Goal: Task Accomplishment & Management: Complete application form

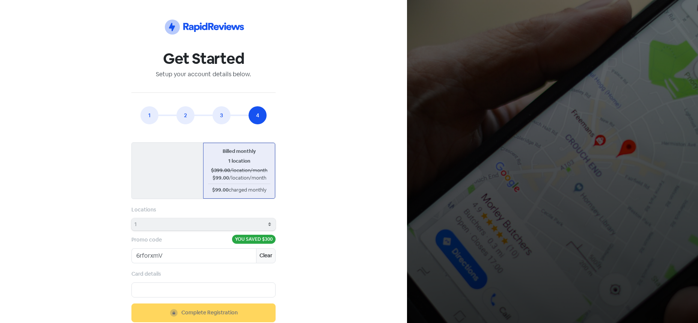
scroll to position [24, 0]
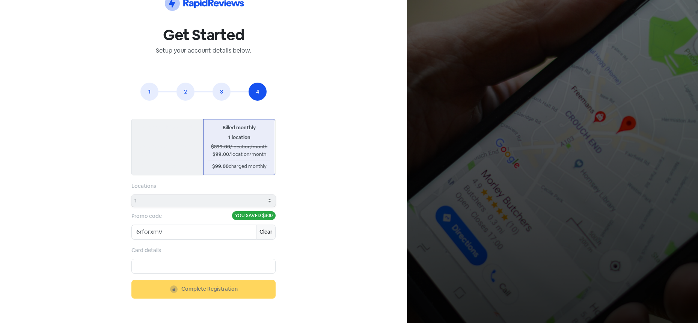
click at [161, 262] on iframe at bounding box center [203, 265] width 134 height 7
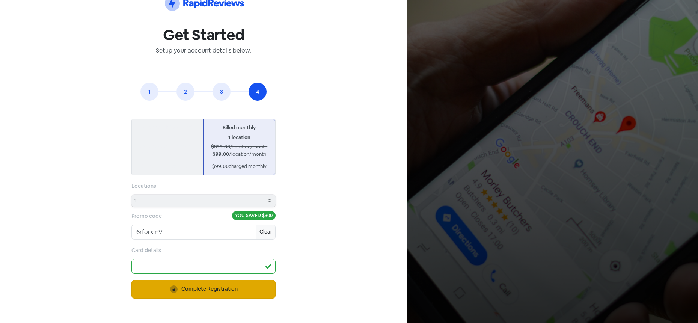
click at [221, 291] on span "Complete Registration" at bounding box center [209, 289] width 56 height 8
click at [220, 285] on span "Complete Registration" at bounding box center [209, 289] width 56 height 8
click at [307, 182] on div "Icon For Thunder-circle Get Started Setup your account details below. 1 2 3 4 E…" at bounding box center [203, 149] width 353 height 310
click at [215, 235] on input "6rforxmV" at bounding box center [193, 231] width 125 height 15
click at [332, 234] on div "Icon For Thunder-circle Get Started Setup your account details below. 1 2 3 4 E…" at bounding box center [203, 149] width 353 height 310
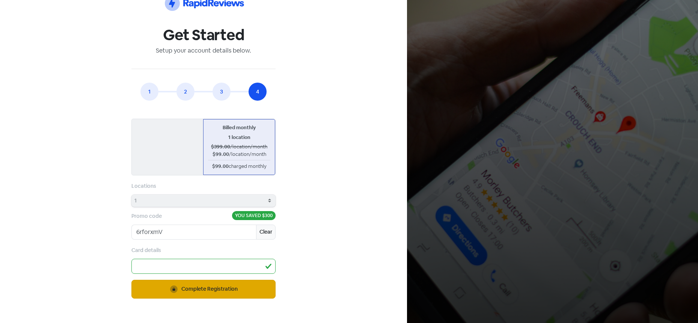
click at [174, 290] on icon "button" at bounding box center [174, 289] width 3 height 3
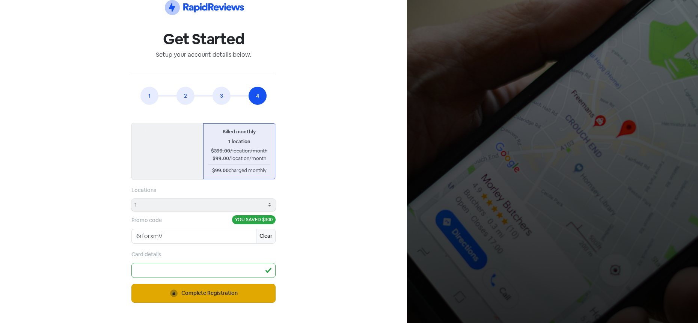
scroll to position [0, 0]
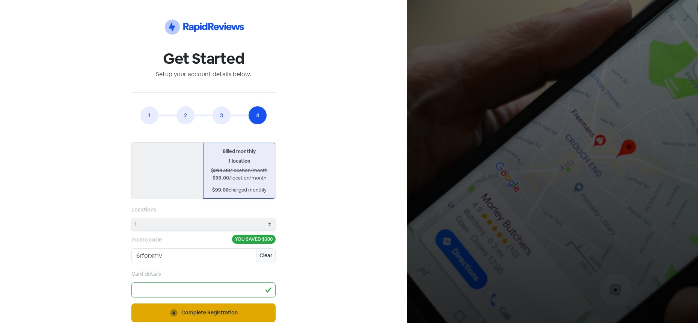
click at [340, 173] on div "Icon For Thunder-circle Get Started Setup your account details below. 1 2 3 4 E…" at bounding box center [203, 173] width 353 height 310
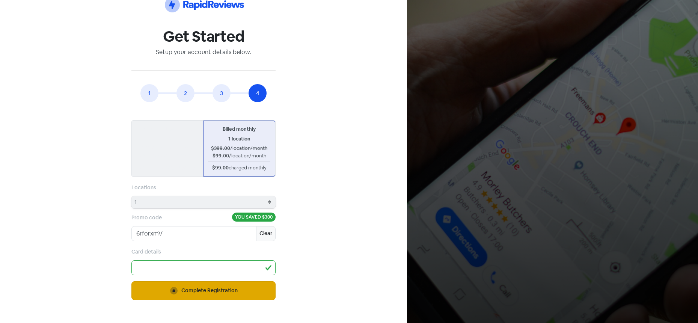
scroll to position [24, 0]
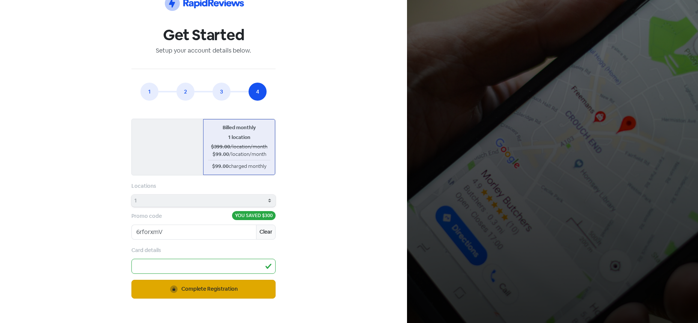
click at [378, 90] on div "Icon For Thunder-circle Get Started Setup your account details below. 1 2 3 4 E…" at bounding box center [203, 149] width 353 height 310
